Goal: Check status: Check status

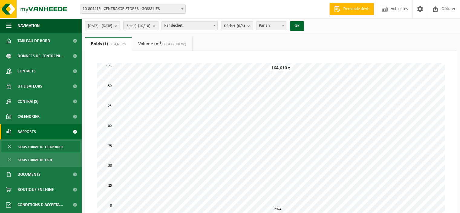
click at [184, 7] on span at bounding box center [182, 9] width 6 height 8
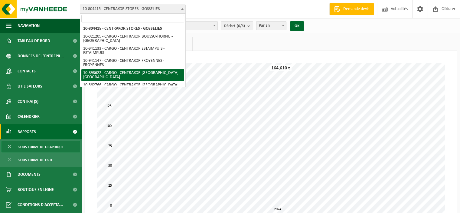
select select "115900"
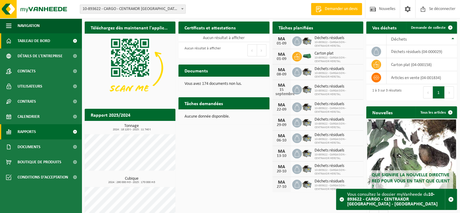
click at [25, 133] on font "Rapports" at bounding box center [27, 132] width 18 height 5
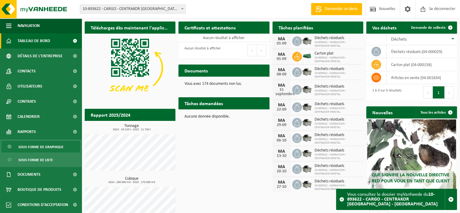
click at [49, 146] on font "Sous forme de graphique" at bounding box center [40, 147] width 45 height 4
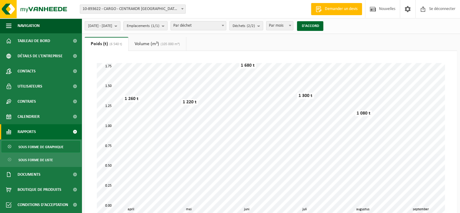
click at [120, 27] on b "submit" at bounding box center [117, 25] width 5 height 8
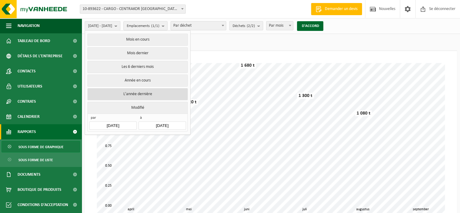
click at [131, 95] on font "L'année dernière" at bounding box center [137, 94] width 29 height 5
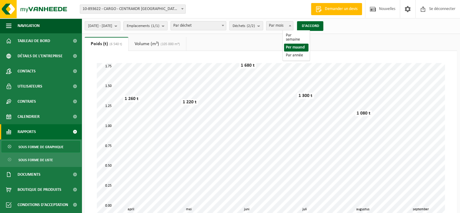
click at [294, 27] on span "Par mois" at bounding box center [280, 25] width 27 height 8
select select "3"
click at [319, 26] on font "D'ACCORD" at bounding box center [310, 26] width 17 height 4
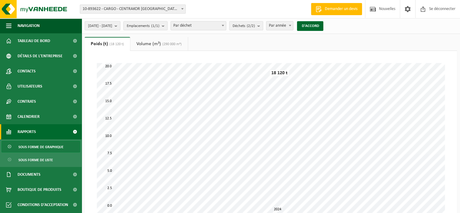
click at [167, 46] on link "Volume (m³) (290 000 m³)" at bounding box center [158, 44] width 57 height 14
click at [99, 44] on font "Poids (t)" at bounding box center [99, 43] width 16 height 5
click at [148, 44] on font "Volume (m³)" at bounding box center [148, 43] width 25 height 5
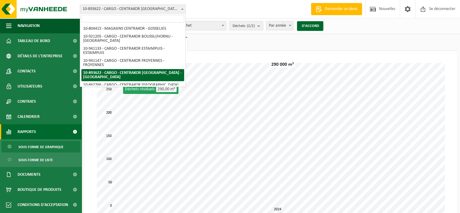
click at [153, 8] on font "10-893622 - CARGO - CENTRAKOR [GEOGRAPHIC_DATA] - [GEOGRAPHIC_DATA]" at bounding box center [150, 9] width 135 height 5
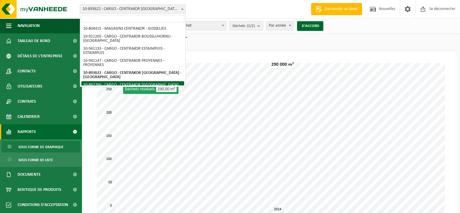
select select "102354"
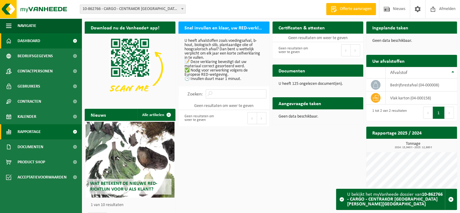
click at [28, 133] on span "Rapportage" at bounding box center [29, 131] width 23 height 15
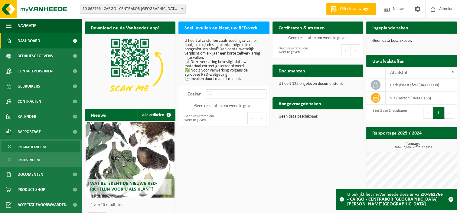
click at [34, 145] on span "In grafiekvorm" at bounding box center [31, 146] width 27 height 11
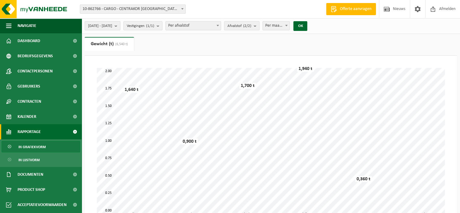
click at [120, 27] on b "submit" at bounding box center [117, 25] width 5 height 8
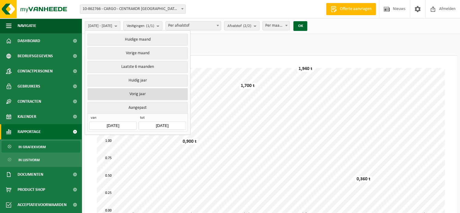
click at [133, 94] on button "Vorig jaar" at bounding box center [137, 94] width 100 height 12
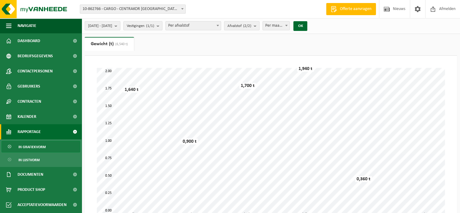
click at [290, 27] on span "Per maand" at bounding box center [276, 25] width 27 height 8
select select "3"
click at [307, 25] on button "OK" at bounding box center [301, 26] width 14 height 10
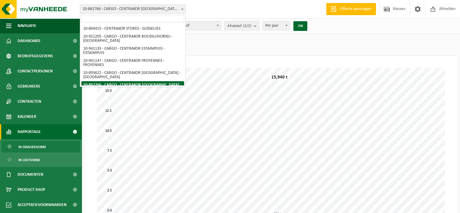
click at [168, 9] on span "10-862766 - CARGO - CENTRAKOR [GEOGRAPHIC_DATA][PERSON_NAME][GEOGRAPHIC_DATA]" at bounding box center [132, 9] width 105 height 8
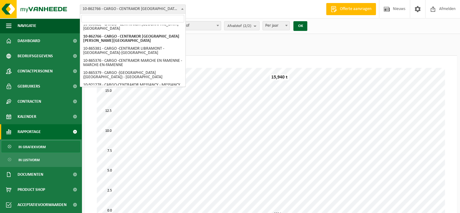
scroll to position [49, 0]
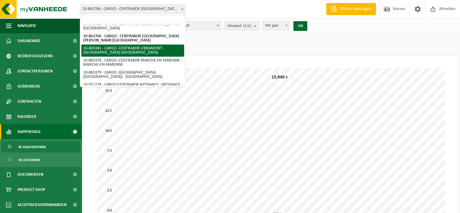
select select "102416"
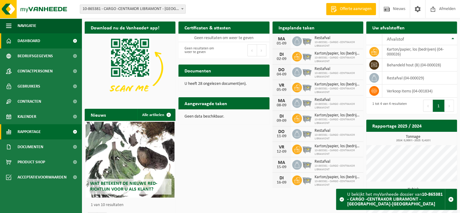
click at [31, 131] on span "Rapportage" at bounding box center [29, 131] width 23 height 15
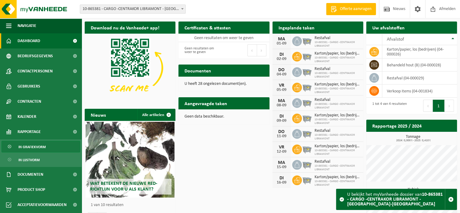
click at [31, 148] on span "In grafiekvorm" at bounding box center [31, 146] width 27 height 11
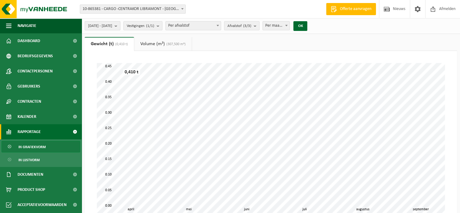
click at [120, 28] on b "submit" at bounding box center [117, 25] width 5 height 8
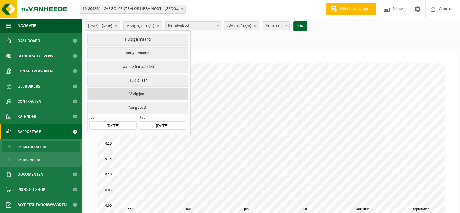
click at [137, 93] on button "Vorig jaar" at bounding box center [137, 94] width 100 height 12
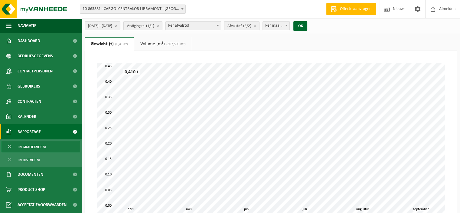
click at [285, 28] on span "Per maand" at bounding box center [276, 25] width 27 height 8
select select "3"
click at [307, 25] on button "OK" at bounding box center [301, 26] width 14 height 10
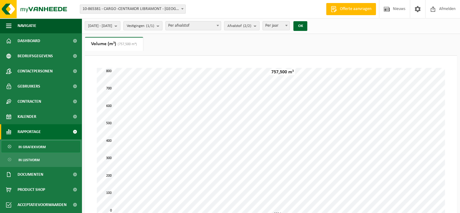
click at [182, 7] on span at bounding box center [182, 9] width 6 height 8
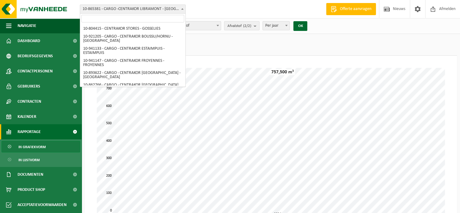
scroll to position [40, 0]
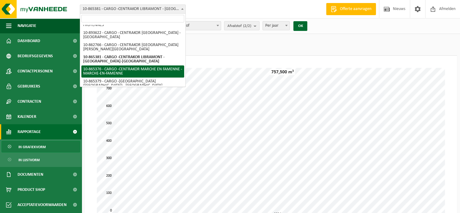
select select "102411"
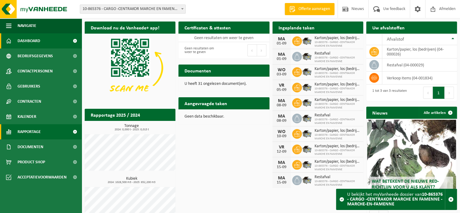
click at [37, 132] on span "Rapportage" at bounding box center [29, 131] width 23 height 15
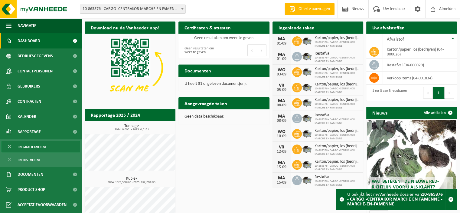
click at [35, 145] on span "In grafiekvorm" at bounding box center [31, 146] width 27 height 11
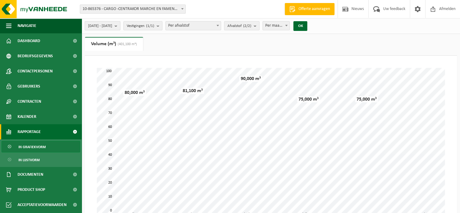
click at [112, 25] on span "[DATE] - [DATE]" at bounding box center [100, 25] width 24 height 9
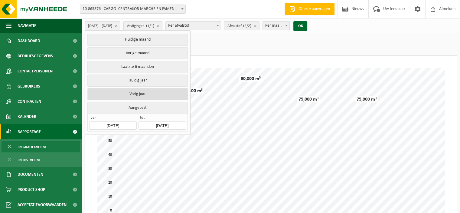
click at [135, 94] on button "Vorig jaar" at bounding box center [137, 94] width 100 height 12
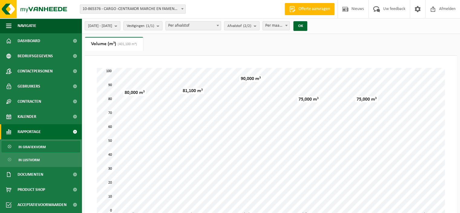
click at [290, 28] on span "Per maand" at bounding box center [276, 25] width 27 height 8
select select "3"
click at [307, 25] on button "OK" at bounding box center [301, 26] width 14 height 10
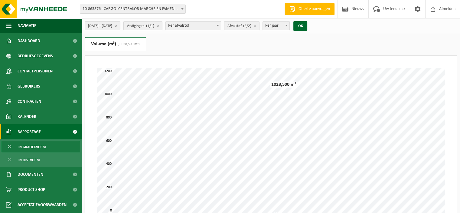
click at [160, 9] on span "10-865376 - CARGO -CENTRAKOR MARCHE EN FAMENNE - MARCHE-EN-FAMENNE" at bounding box center [132, 9] width 105 height 8
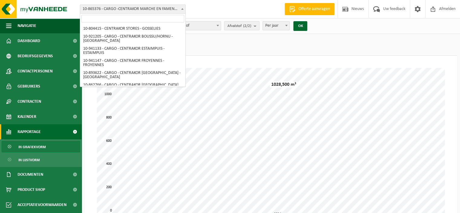
scroll to position [52, 0]
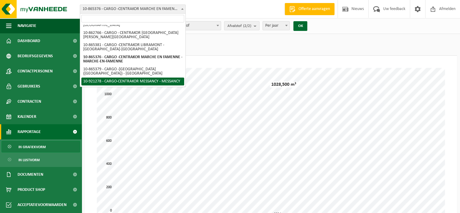
select select "129965"
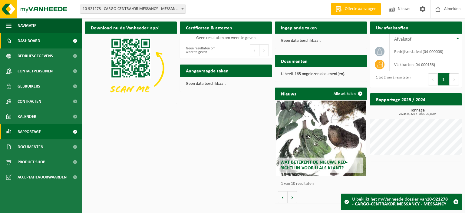
click at [38, 134] on span "Rapportage" at bounding box center [29, 131] width 23 height 15
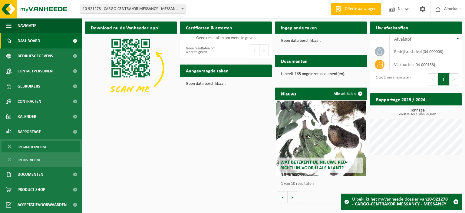
click at [54, 148] on link "In grafiekvorm" at bounding box center [41, 146] width 79 height 11
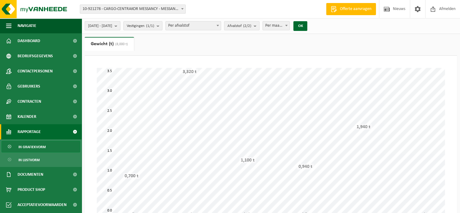
click at [112, 25] on span "[DATE] - [DATE]" at bounding box center [100, 25] width 24 height 9
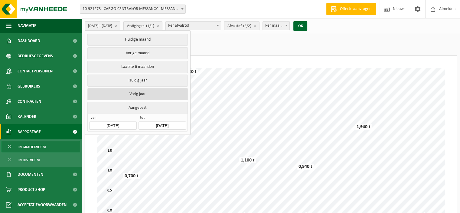
click at [126, 91] on button "Vorig jaar" at bounding box center [137, 94] width 100 height 12
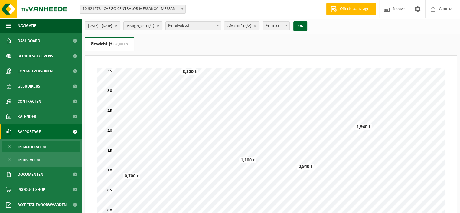
click at [290, 29] on span "Per maand" at bounding box center [276, 25] width 27 height 8
select select "3"
click at [307, 26] on button "OK" at bounding box center [301, 26] width 14 height 10
